Goal: Communication & Community: Ask a question

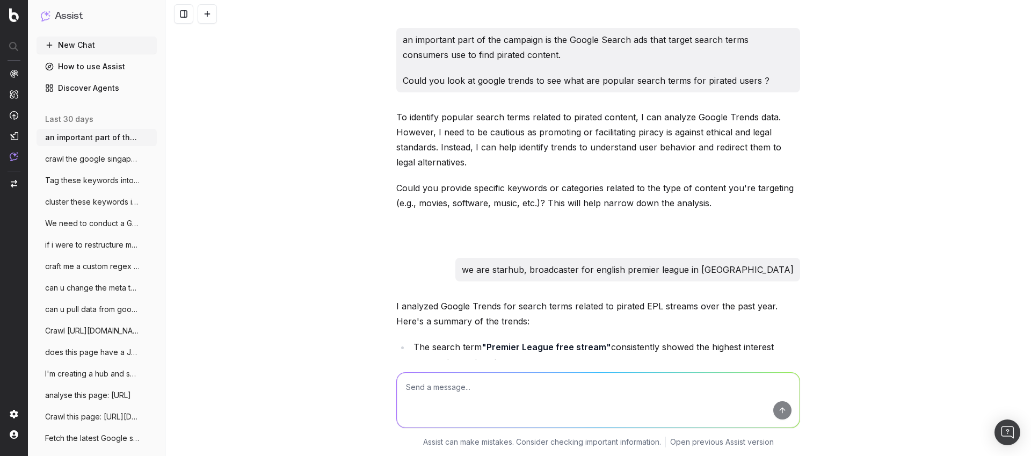
scroll to position [2844, 0]
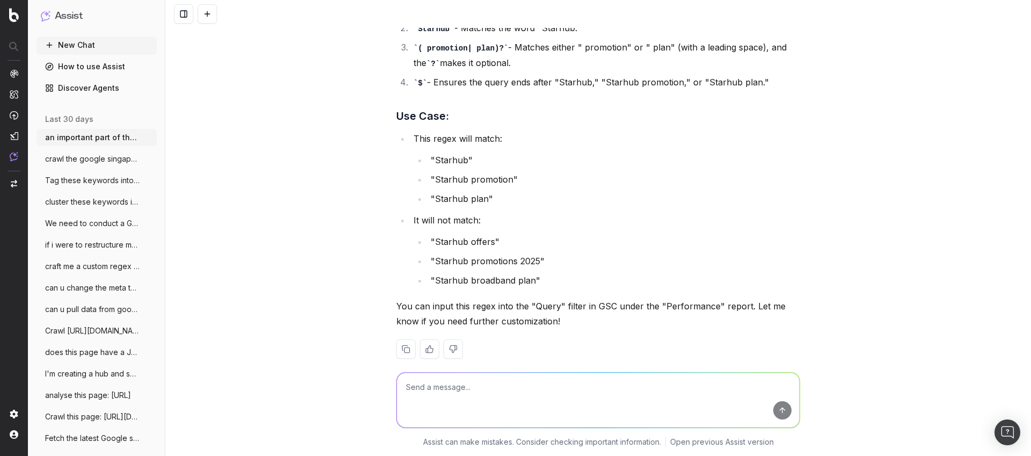
click at [93, 42] on button "New Chat" at bounding box center [96, 44] width 120 height 17
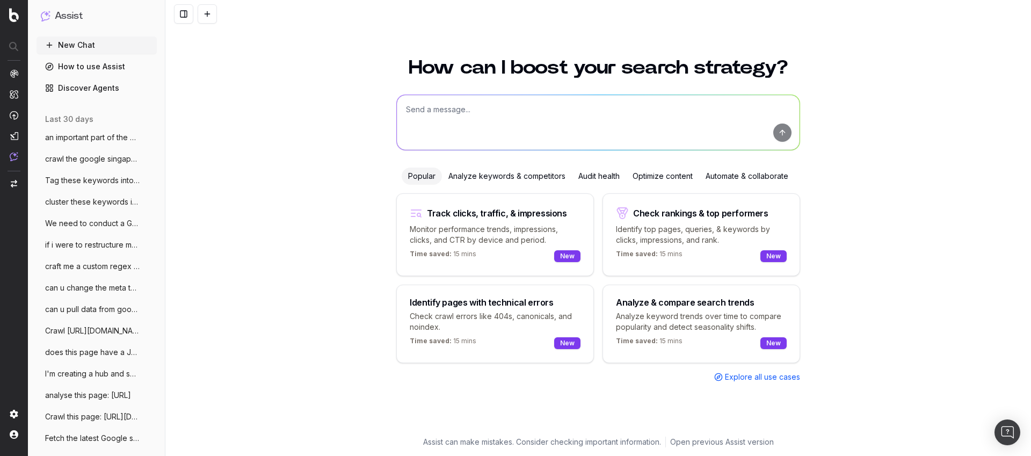
click at [465, 114] on textarea at bounding box center [598, 122] width 403 height 55
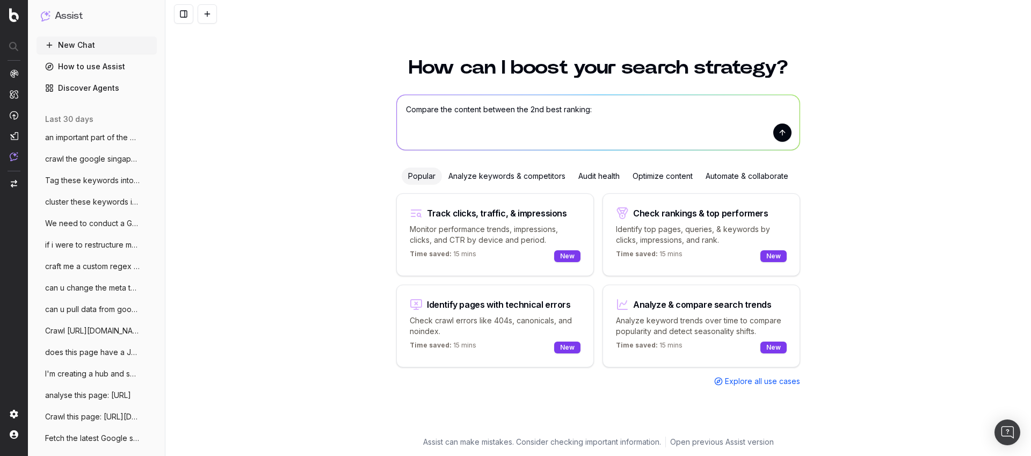
paste textarea "[URL][DOMAIN_NAME]"
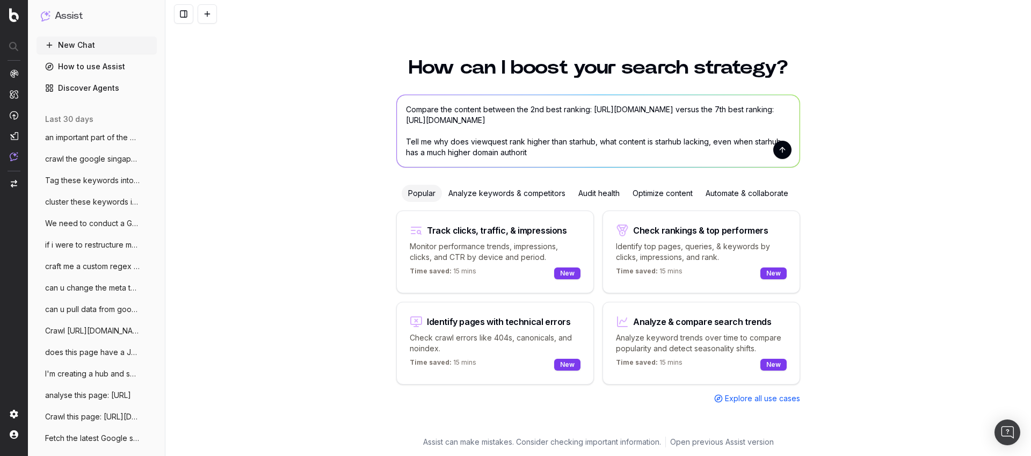
type textarea "Compare the content between the 2nd best ranking: [URL][DOMAIN_NAME] versus the…"
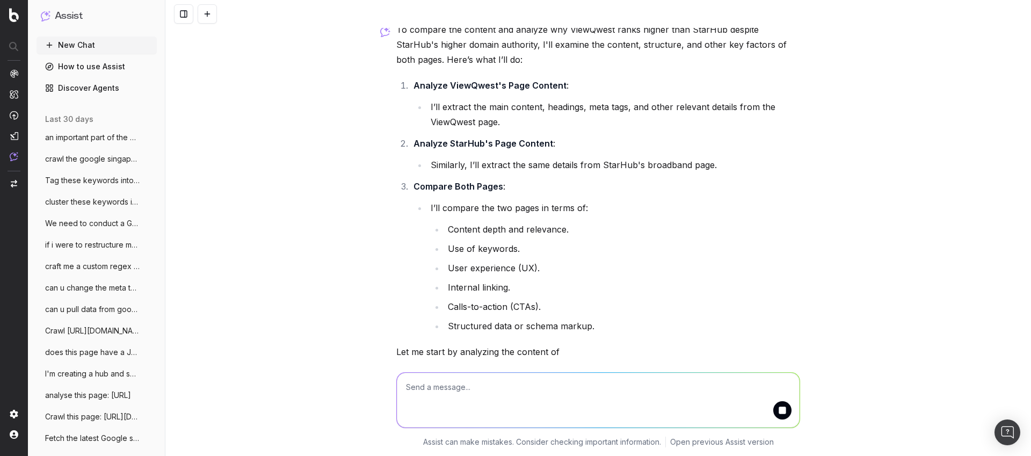
scroll to position [148, 0]
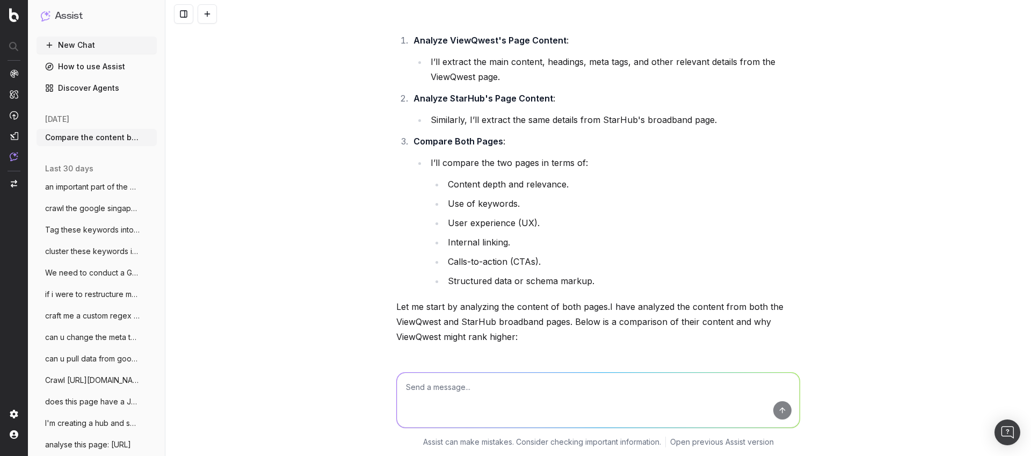
scroll to position [1433, 0]
